Goal: Navigation & Orientation: Find specific page/section

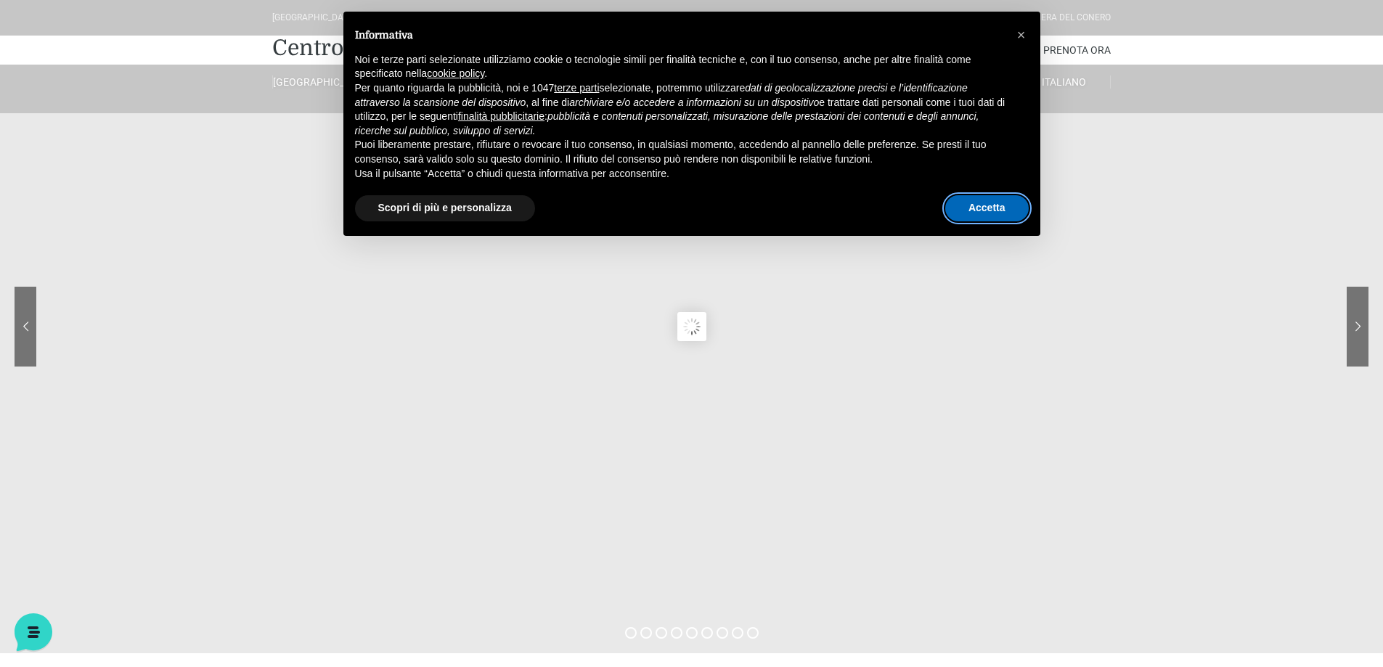
click at [1014, 208] on button "Accetta" at bounding box center [987, 208] width 84 height 26
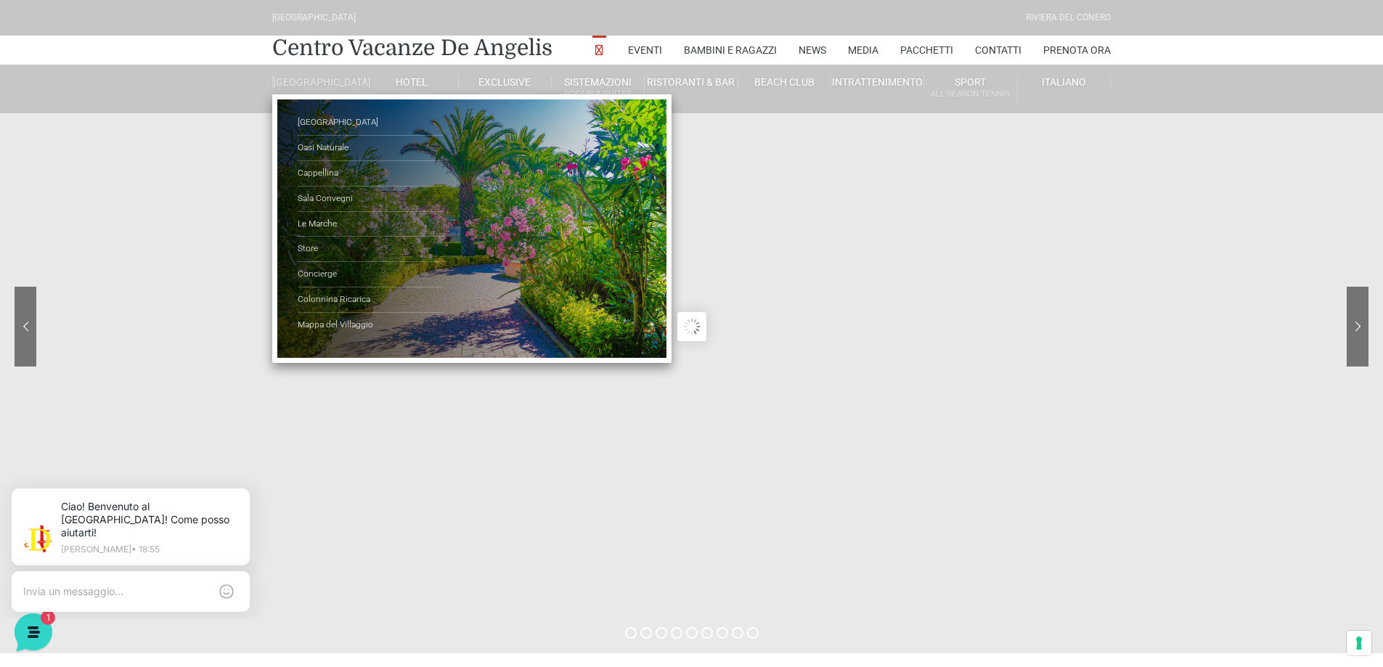
click at [327, 89] on link "[GEOGRAPHIC_DATA]" at bounding box center [318, 82] width 93 height 13
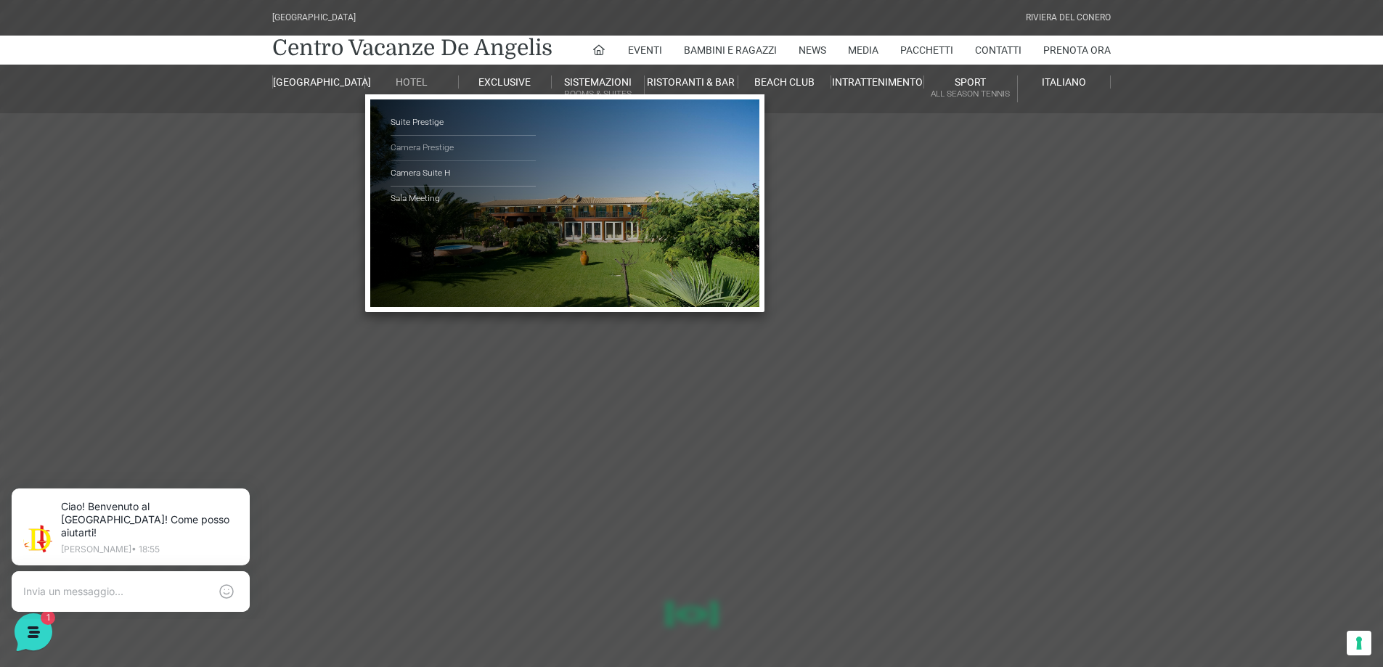
click at [424, 142] on link "Camera Prestige" at bounding box center [463, 148] width 145 height 25
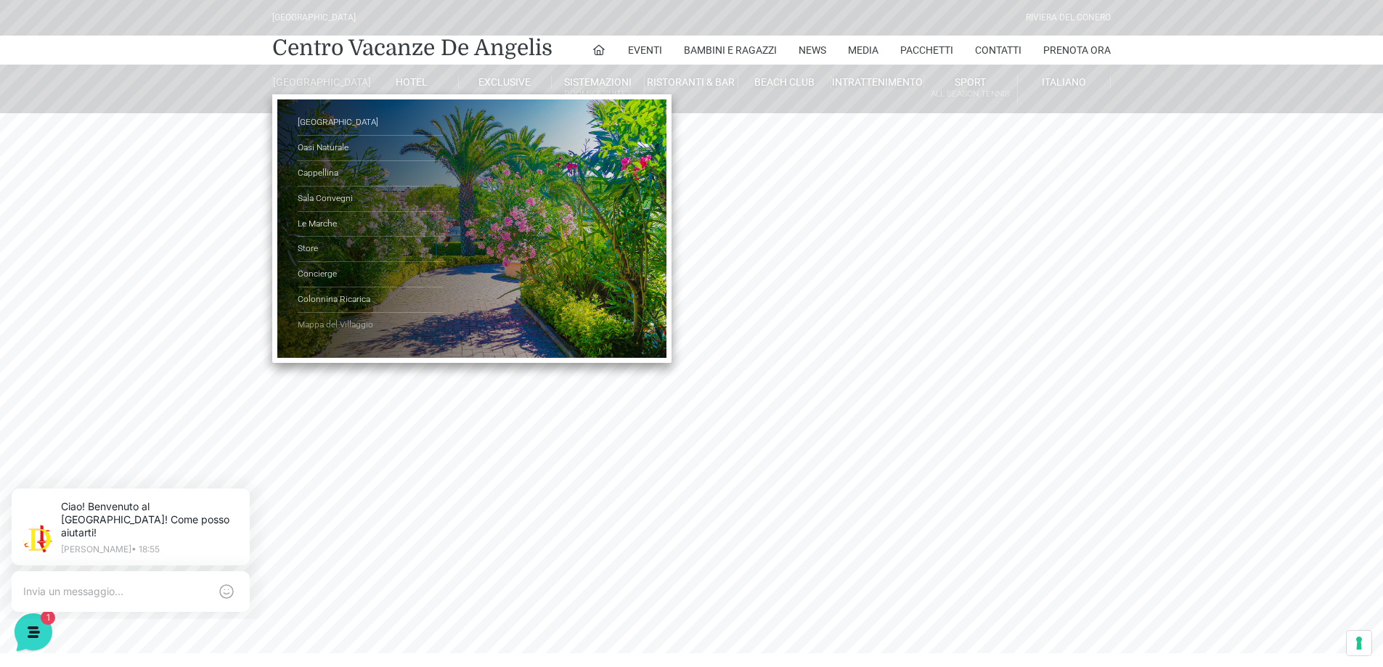
click at [314, 333] on link "Mappa del Villaggio" at bounding box center [370, 325] width 145 height 25
